Goal: Information Seeking & Learning: Learn about a topic

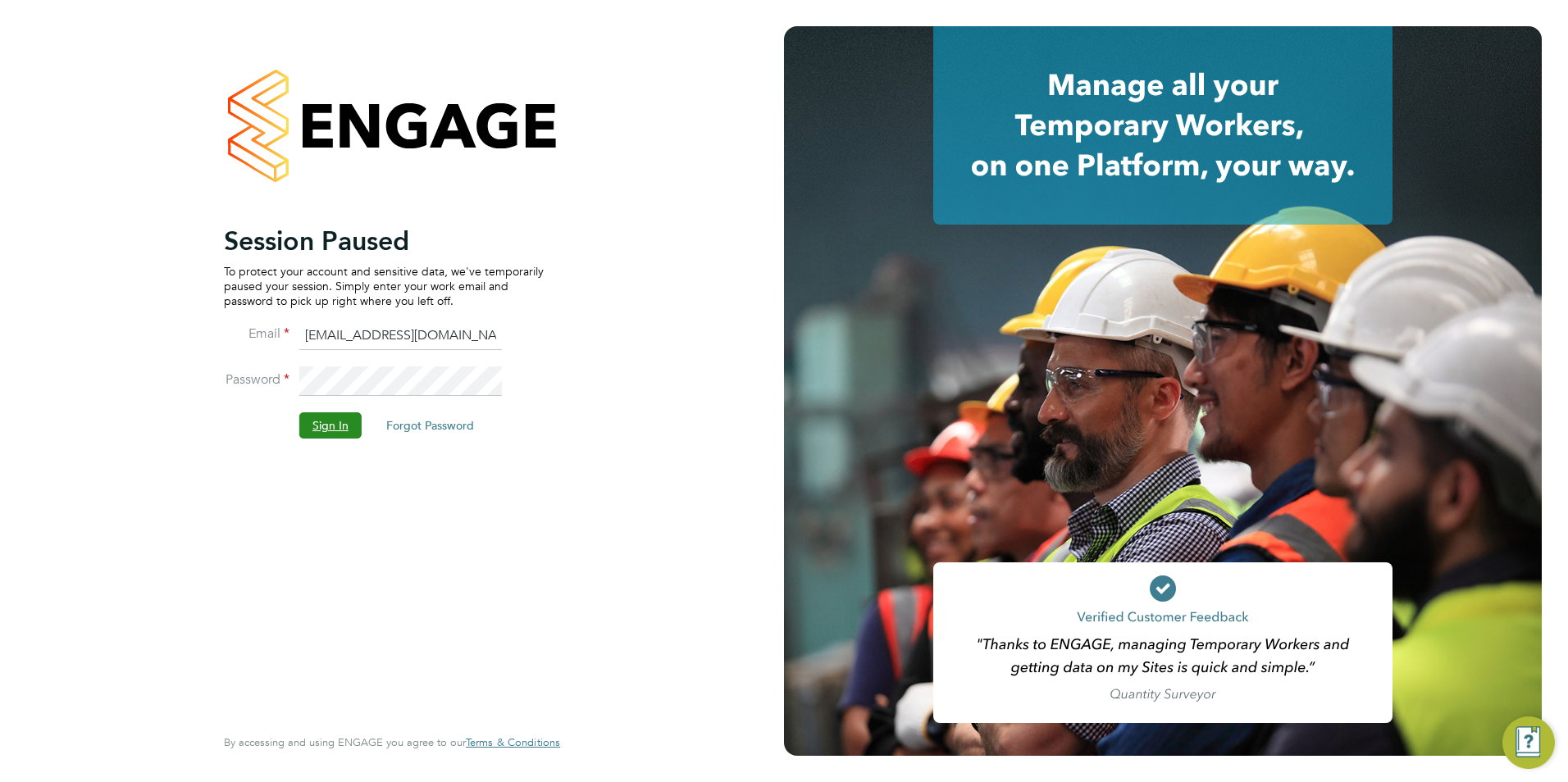
click at [356, 423] on button "Sign In" at bounding box center [331, 425] width 62 height 26
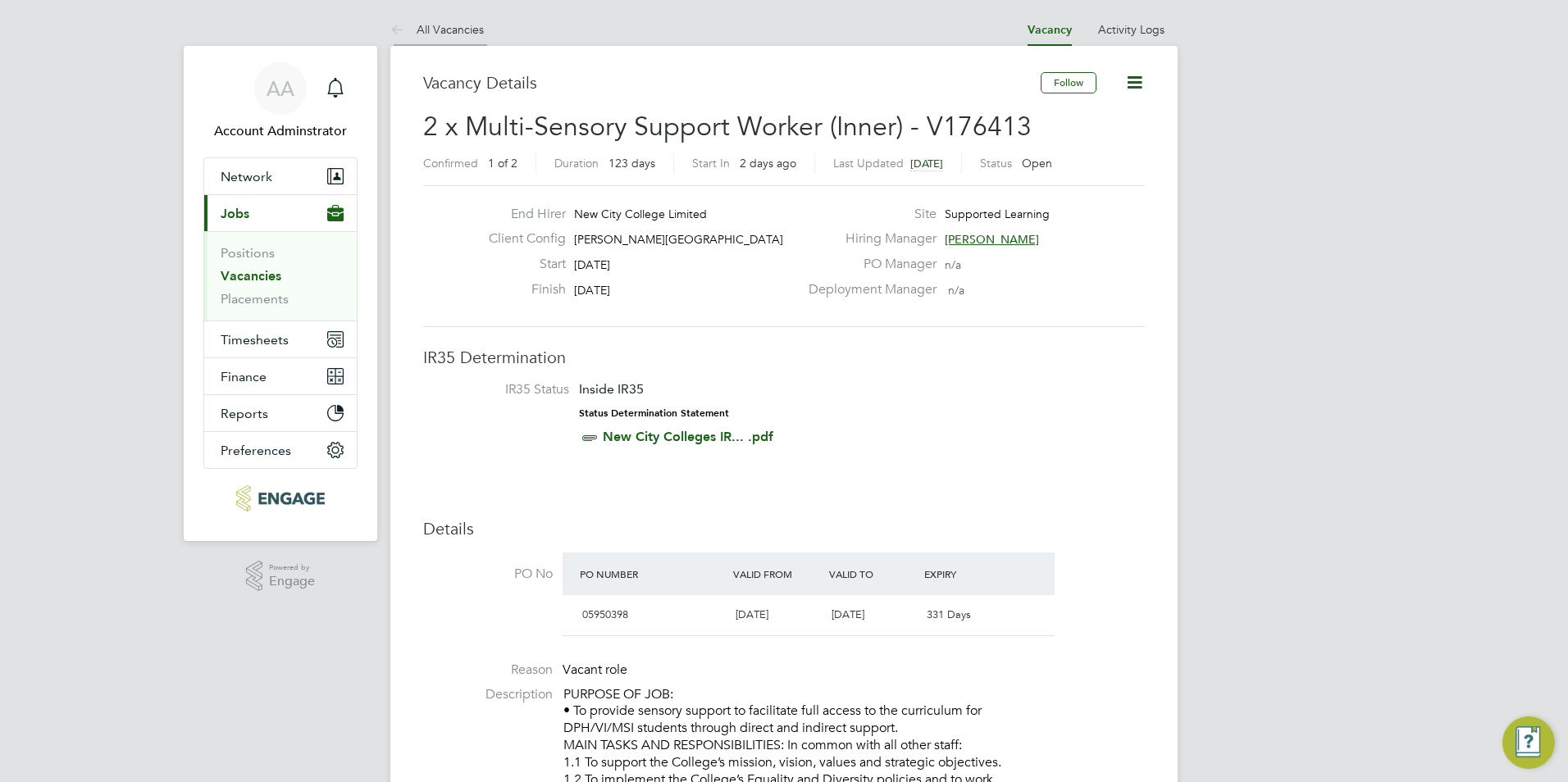
click at [462, 24] on link "All Vacancies" at bounding box center [436, 29] width 93 height 14
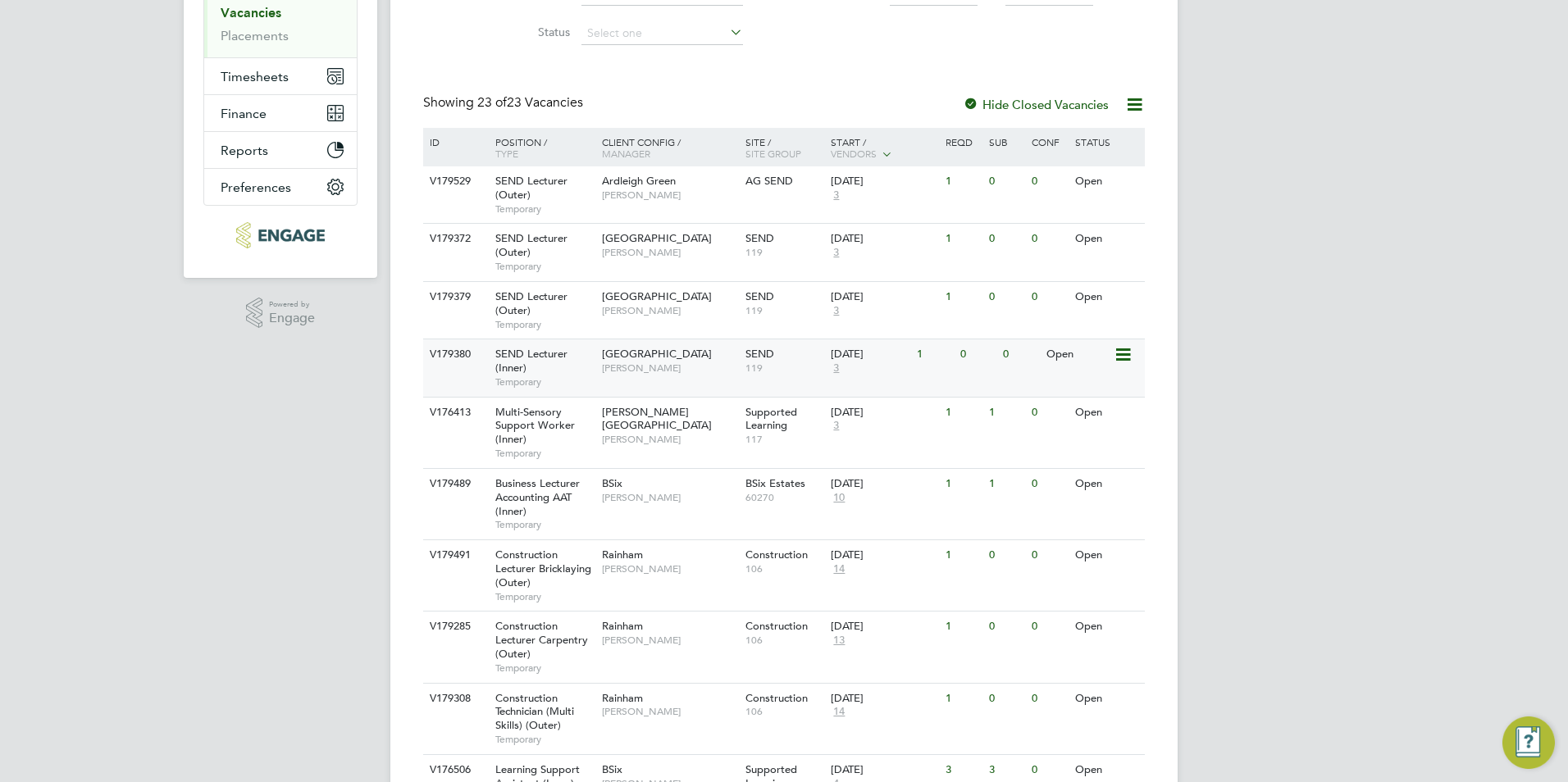
scroll to position [328, 0]
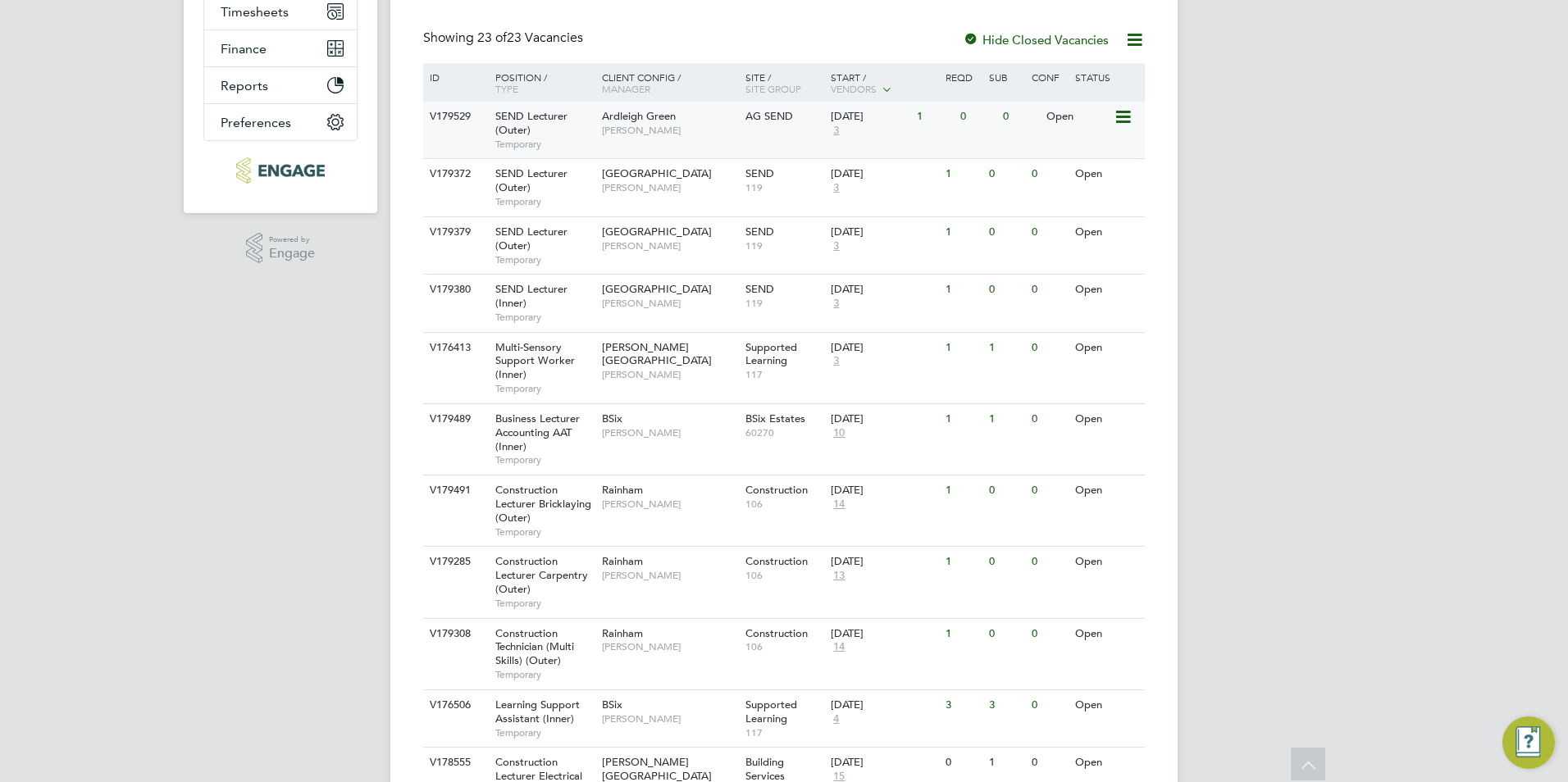
click at [547, 115] on span "SEND Lecturer (Outer)" at bounding box center [531, 123] width 72 height 28
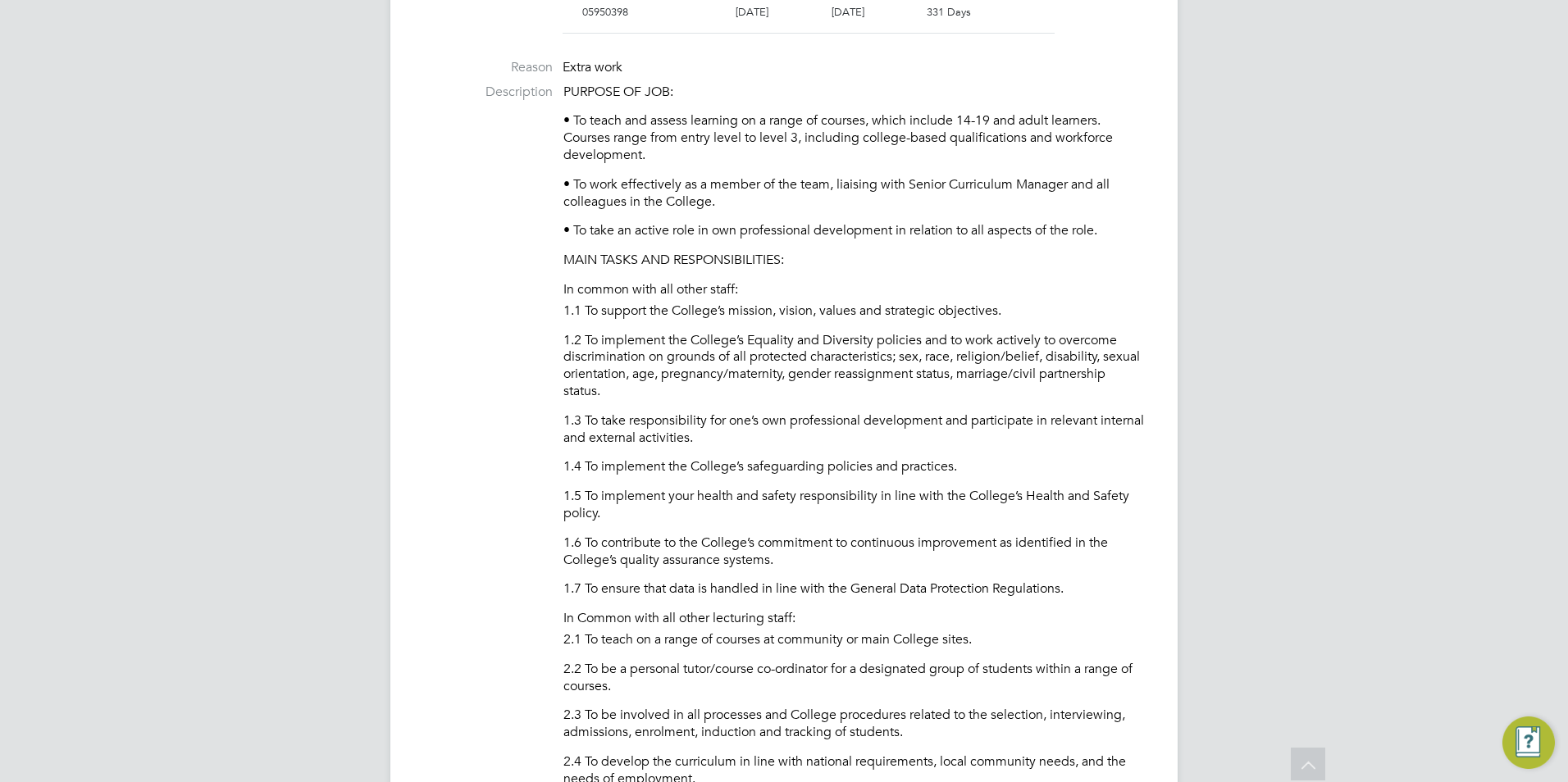
scroll to position [574, 0]
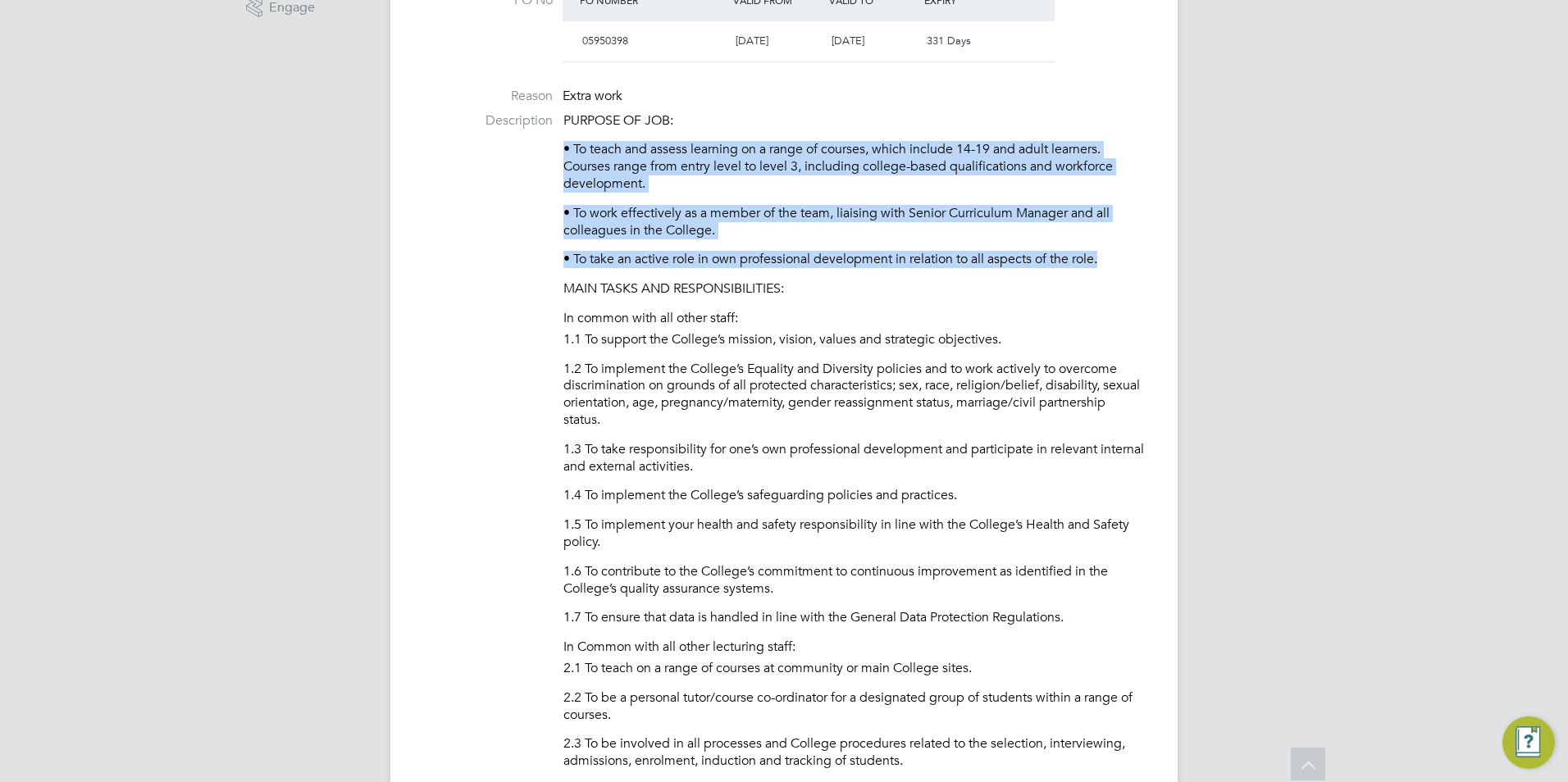
drag, startPoint x: 567, startPoint y: 144, endPoint x: 1107, endPoint y: 259, distance: 552.1
copy div "• To teach and assess learning on a range of courses, which include 14-19 and a…"
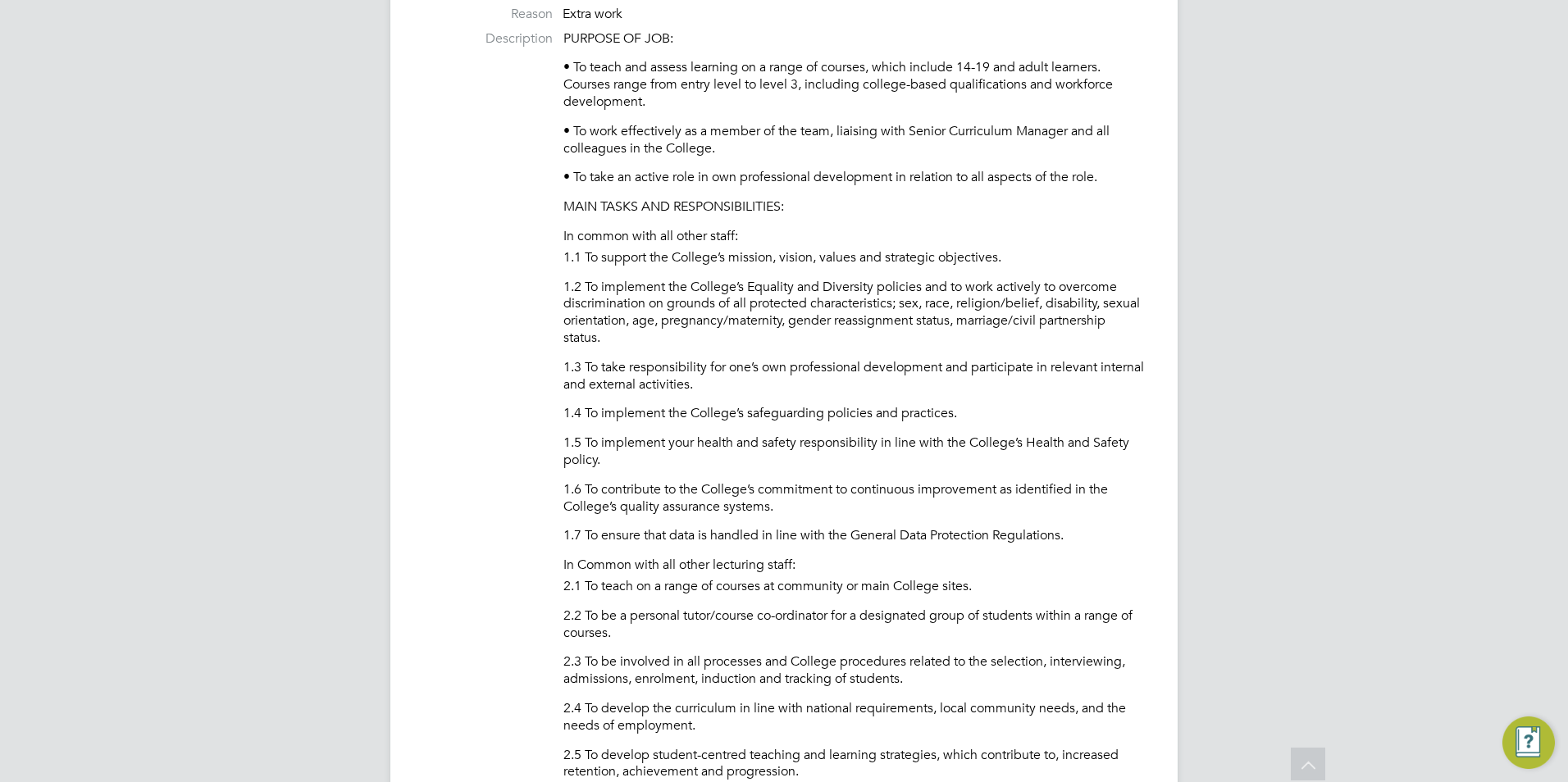
click at [726, 434] on p "1.5 To implement your health and safety responsibility in line with the College…" at bounding box center [854, 452] width 581 height 35
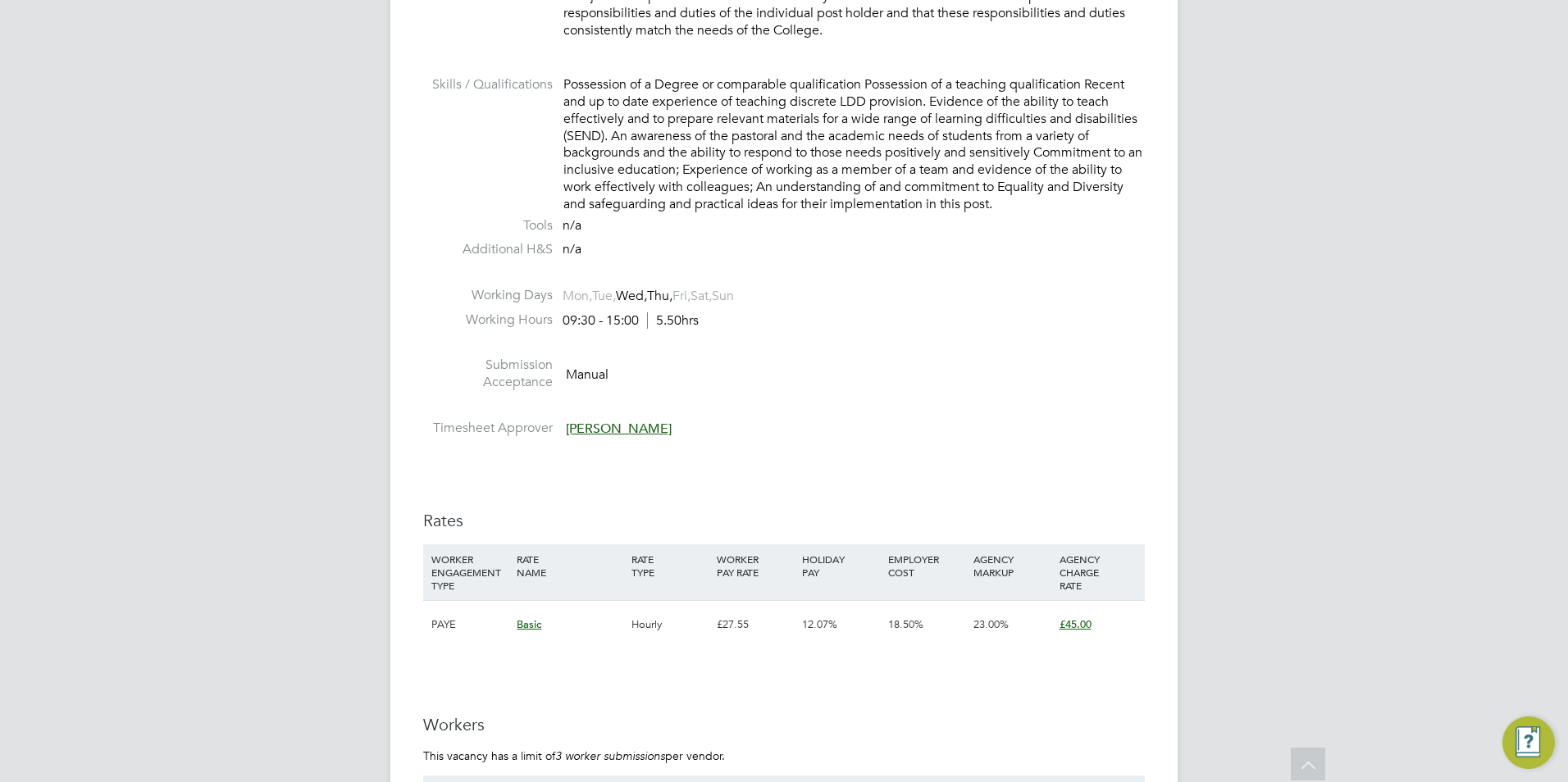
scroll to position [2133, 0]
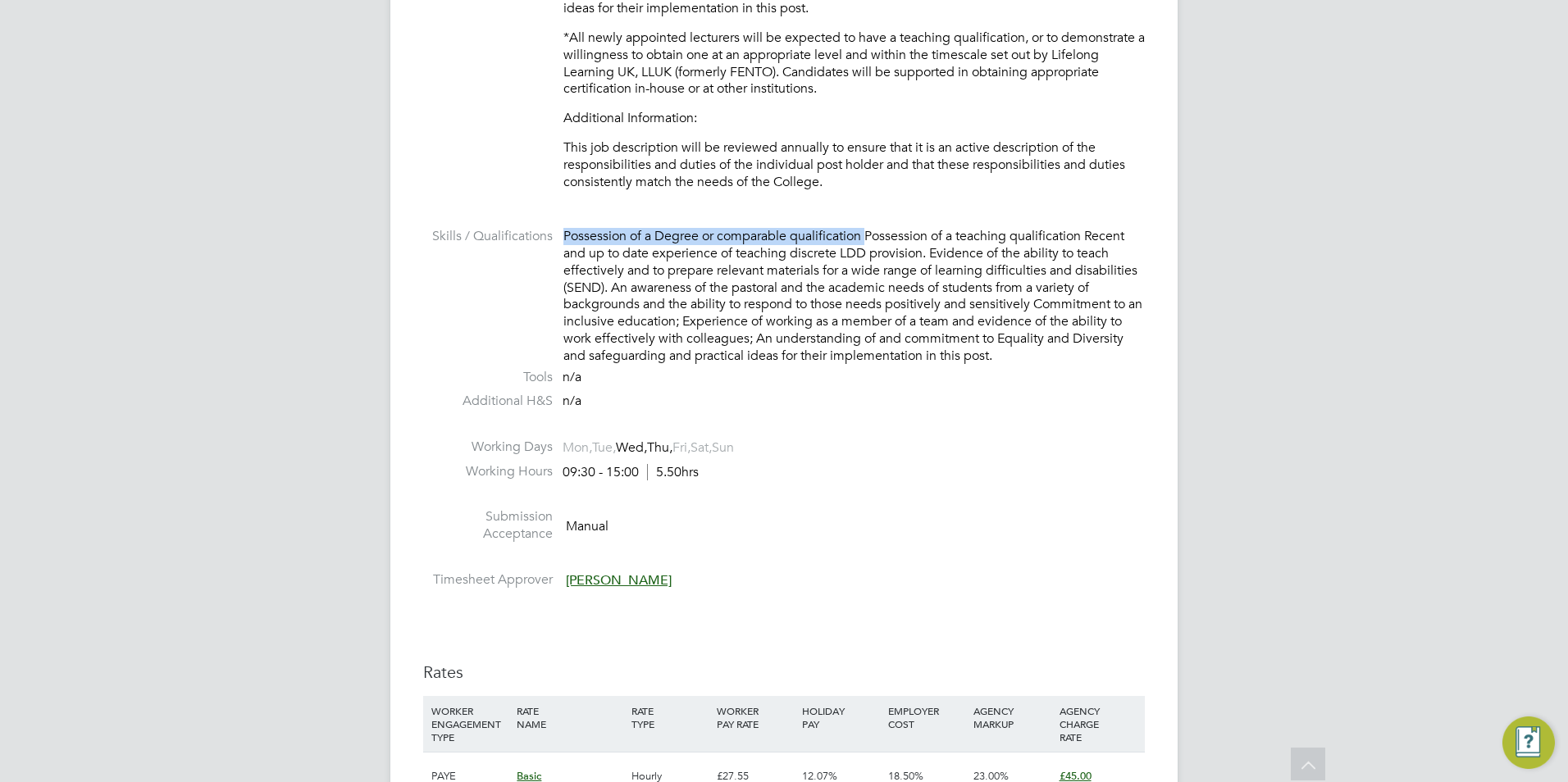
drag, startPoint x: 564, startPoint y: 235, endPoint x: 868, endPoint y: 236, distance: 304.0
click at [868, 236] on div "Possession of a Degree or comparable qualification Possession of a teaching qua…" at bounding box center [854, 296] width 581 height 136
copy div "Possession of a Degree or comparable qualification"
click at [678, 298] on div "Possession of a Degree or comparable qualification Possession of a teaching qua…" at bounding box center [854, 296] width 581 height 136
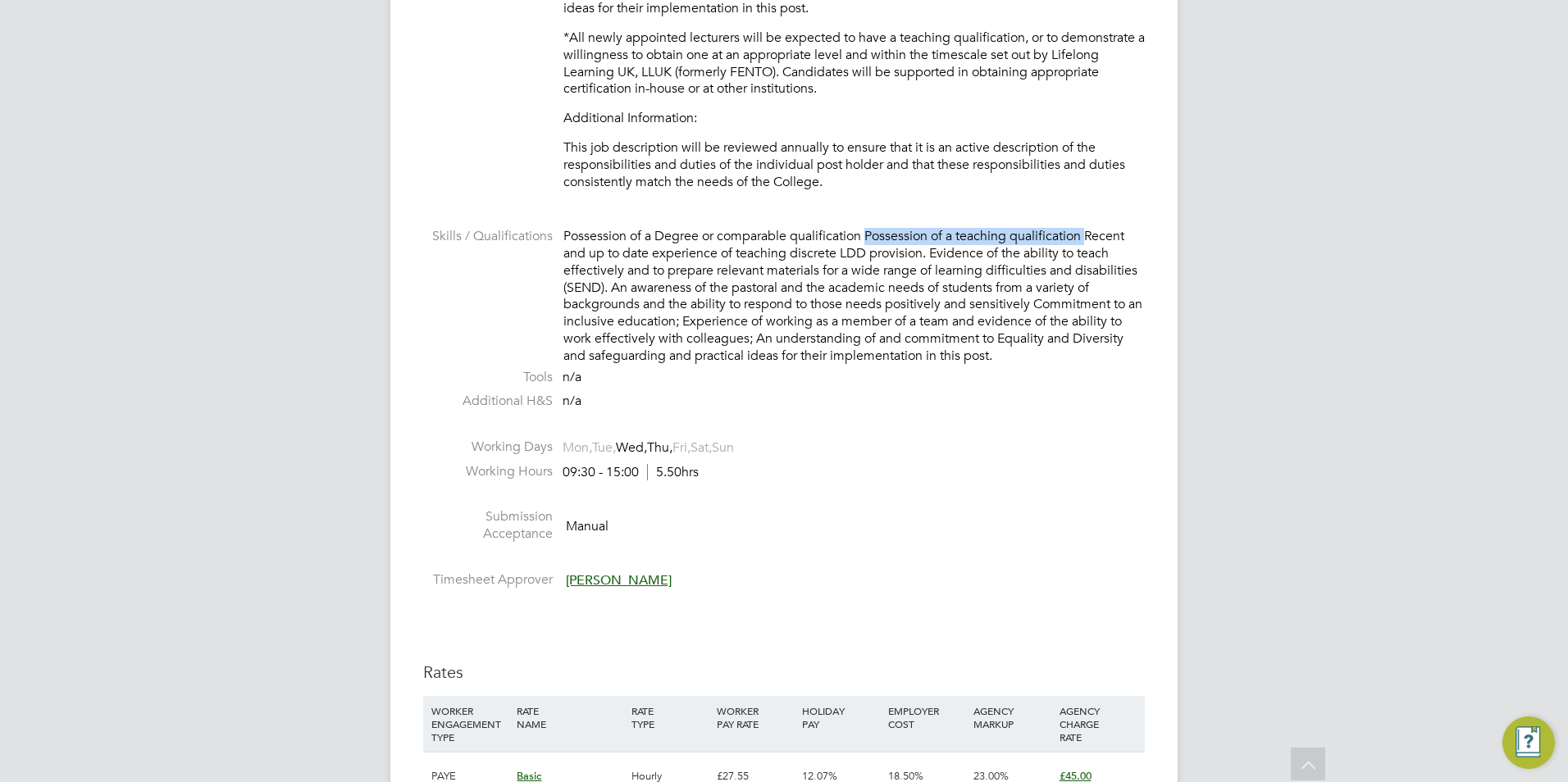
drag, startPoint x: 867, startPoint y: 233, endPoint x: 1090, endPoint y: 238, distance: 223.1
click at [1090, 238] on div "Possession of a Degree or comparable qualification Possession of a teaching qua…" at bounding box center [854, 296] width 581 height 136
copy div "Possession of a teaching qualification"
click at [797, 328] on div "Possession of a Degree or comparable qualification Possession of a teaching qua…" at bounding box center [854, 296] width 581 height 136
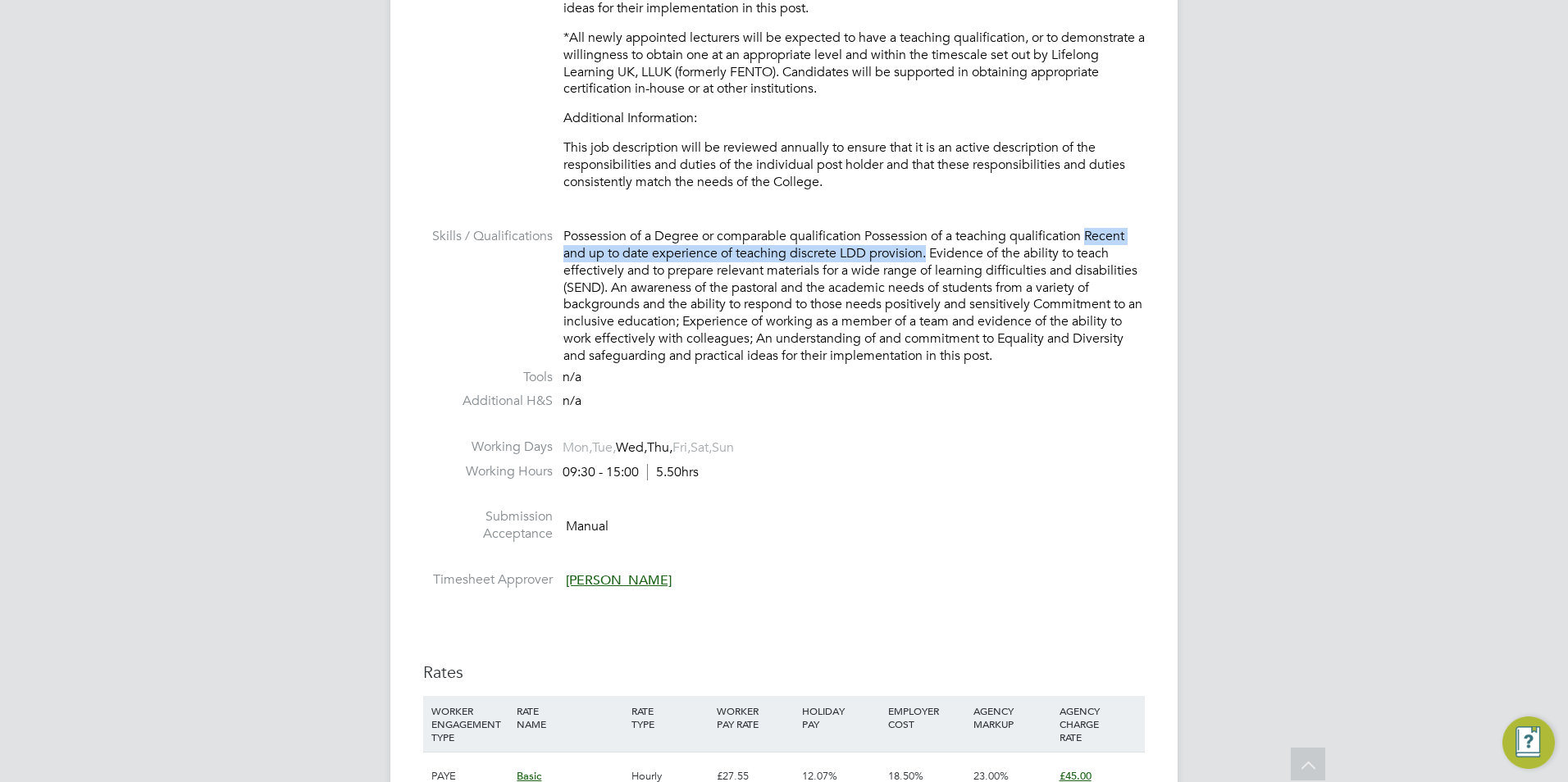
drag, startPoint x: 1089, startPoint y: 235, endPoint x: 928, endPoint y: 260, distance: 162.9
click at [928, 260] on div "Possession of a Degree or comparable qualification Possession of a teaching qua…" at bounding box center [854, 296] width 581 height 136
copy div "Recent and up to date experience of teaching discrete LDD provision."
click at [982, 216] on li at bounding box center [784, 217] width 722 height 21
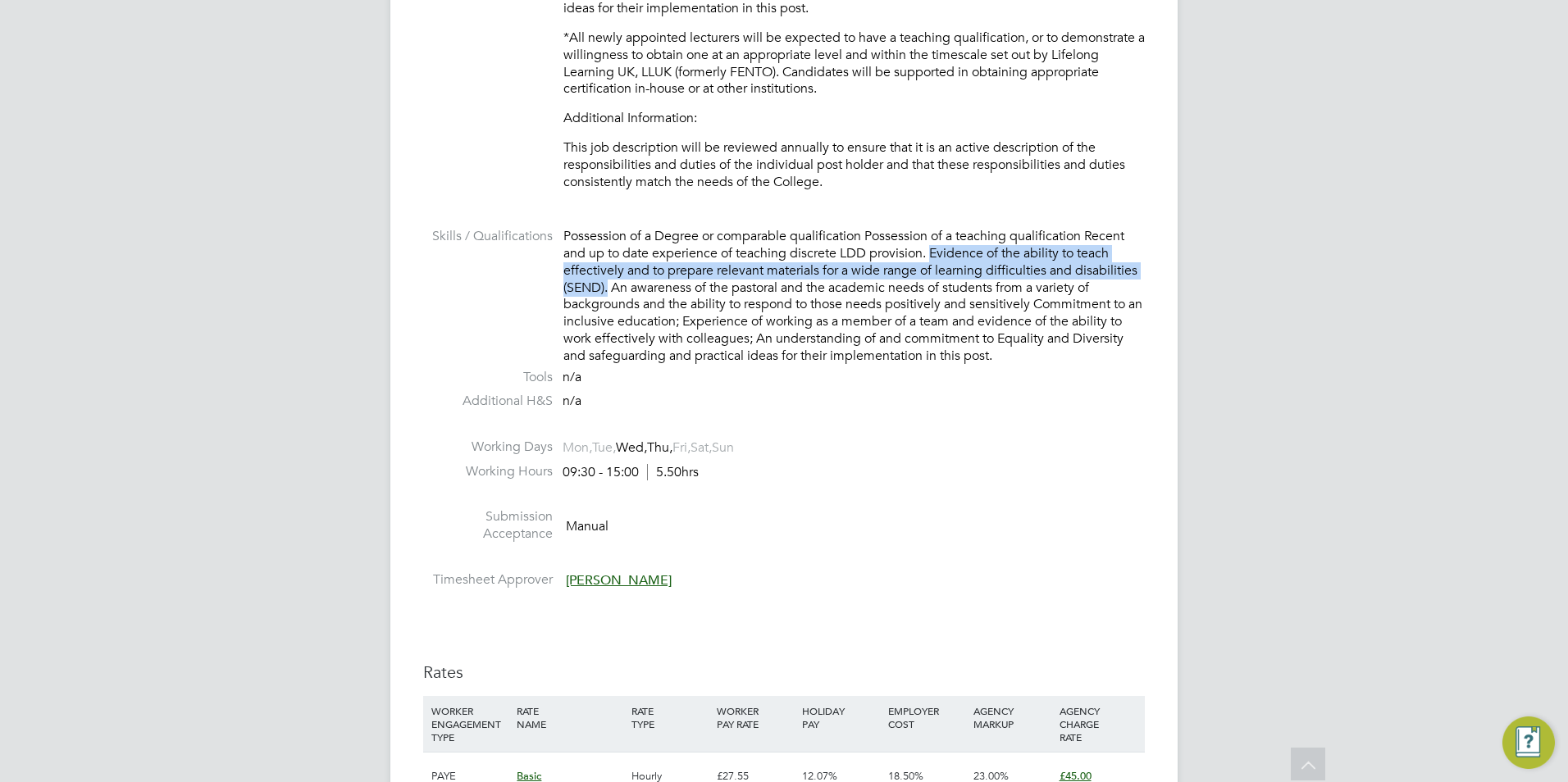
drag, startPoint x: 933, startPoint y: 252, endPoint x: 610, endPoint y: 292, distance: 325.5
click at [610, 292] on div "Possession of a Degree or comparable qualification Possession of a teaching qua…" at bounding box center [854, 296] width 581 height 136
copy div "Evidence of the ability to teach effectively and to prepare relevant materials …"
